Goal: Manage account settings

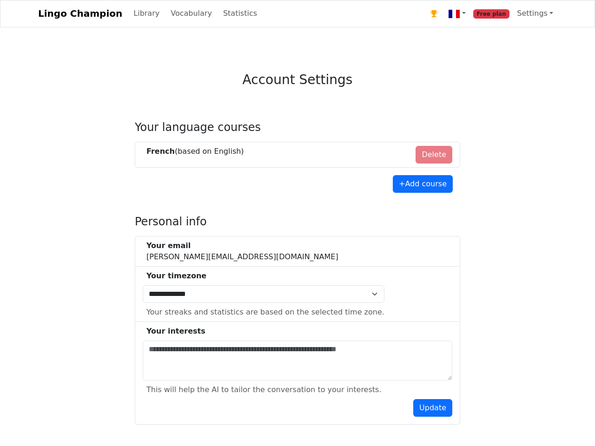
select select "**********"
